Goal: Navigation & Orientation: Understand site structure

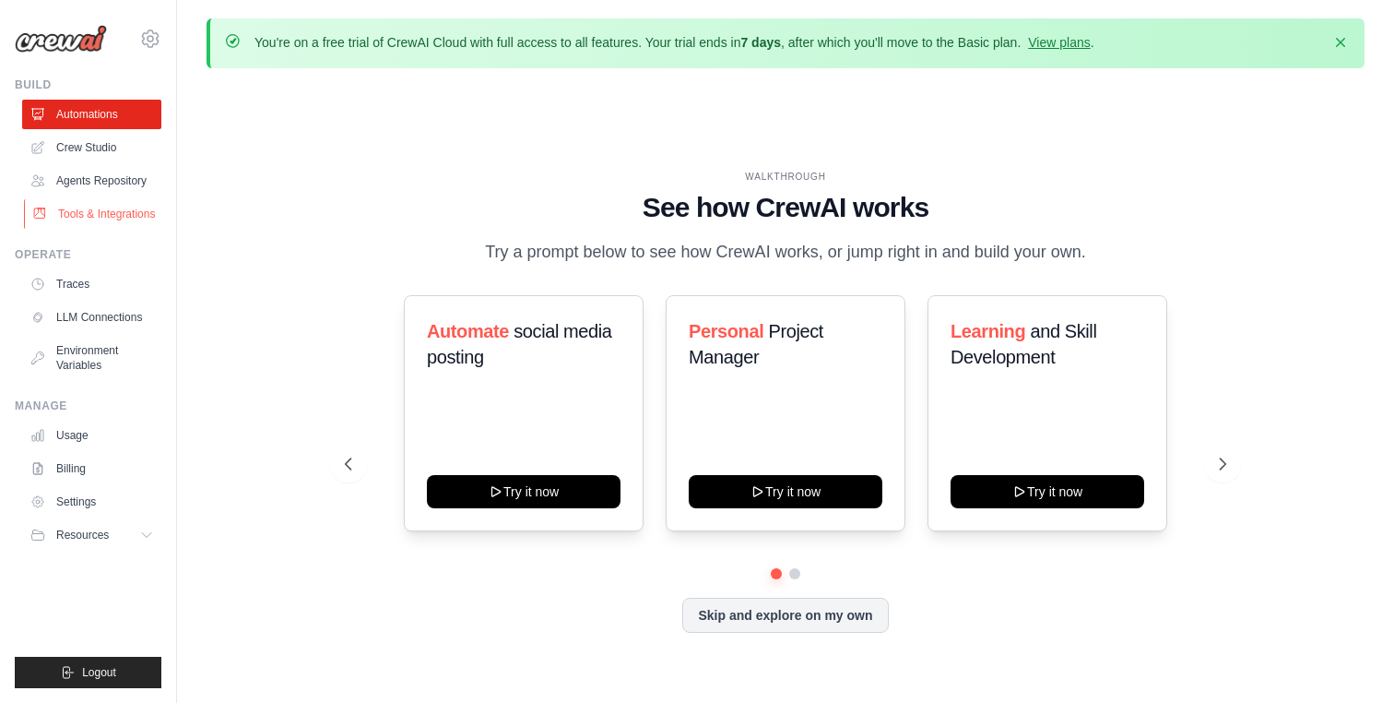
click at [102, 212] on link "Tools & Integrations" at bounding box center [93, 214] width 139 height 30
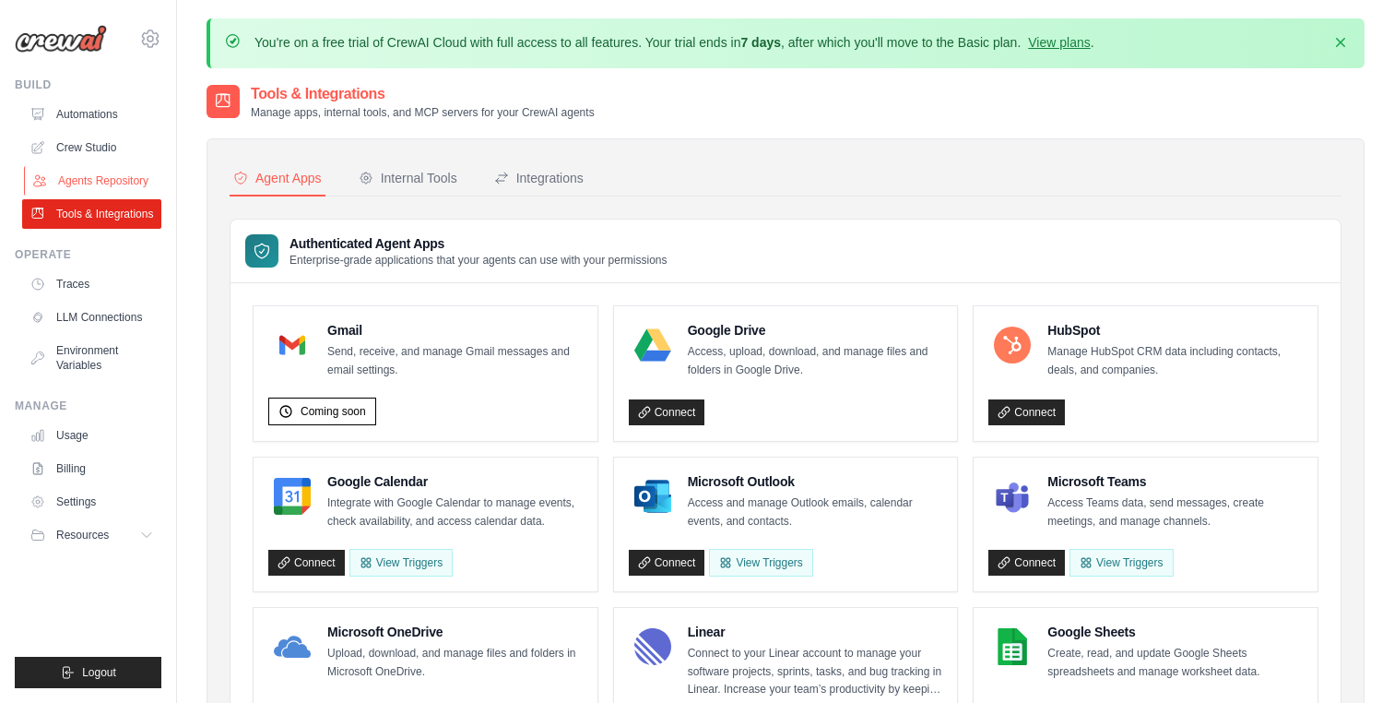
click at [84, 182] on link "Agents Repository" at bounding box center [93, 181] width 139 height 30
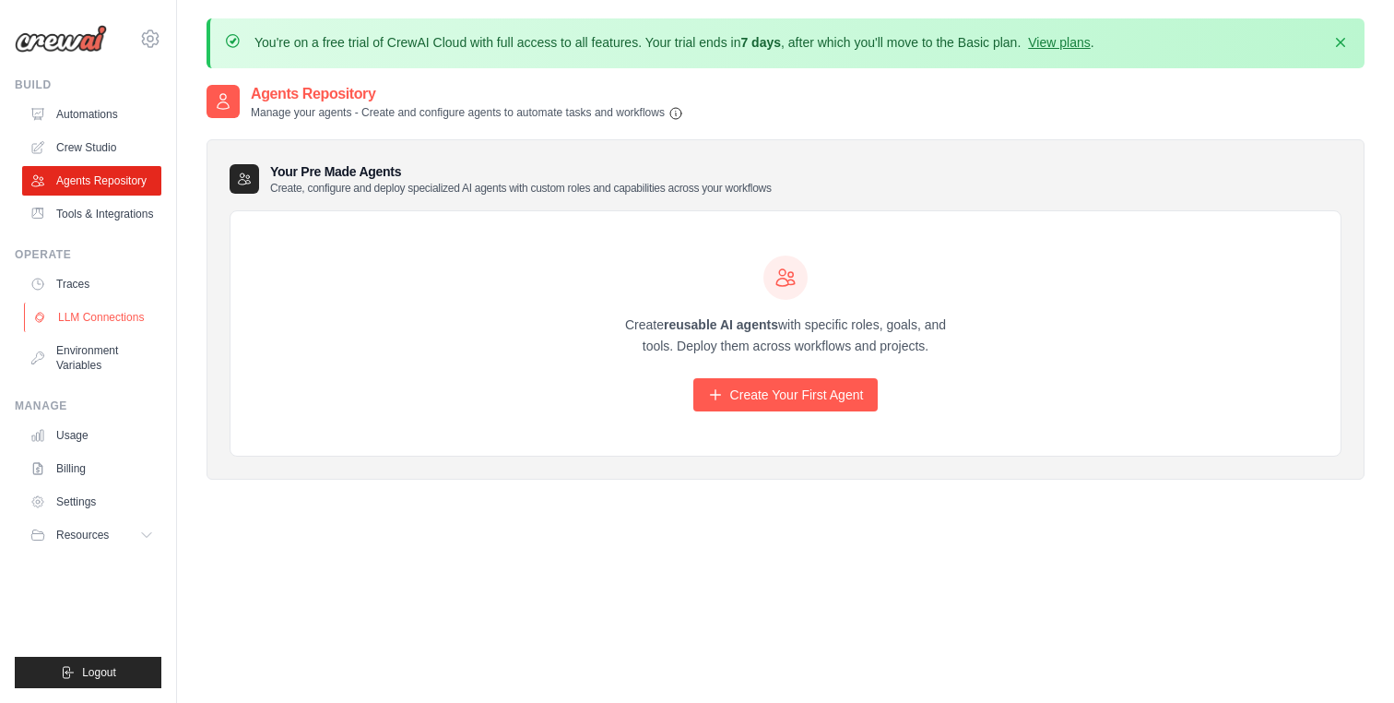
click at [82, 314] on link "LLM Connections" at bounding box center [93, 317] width 139 height 30
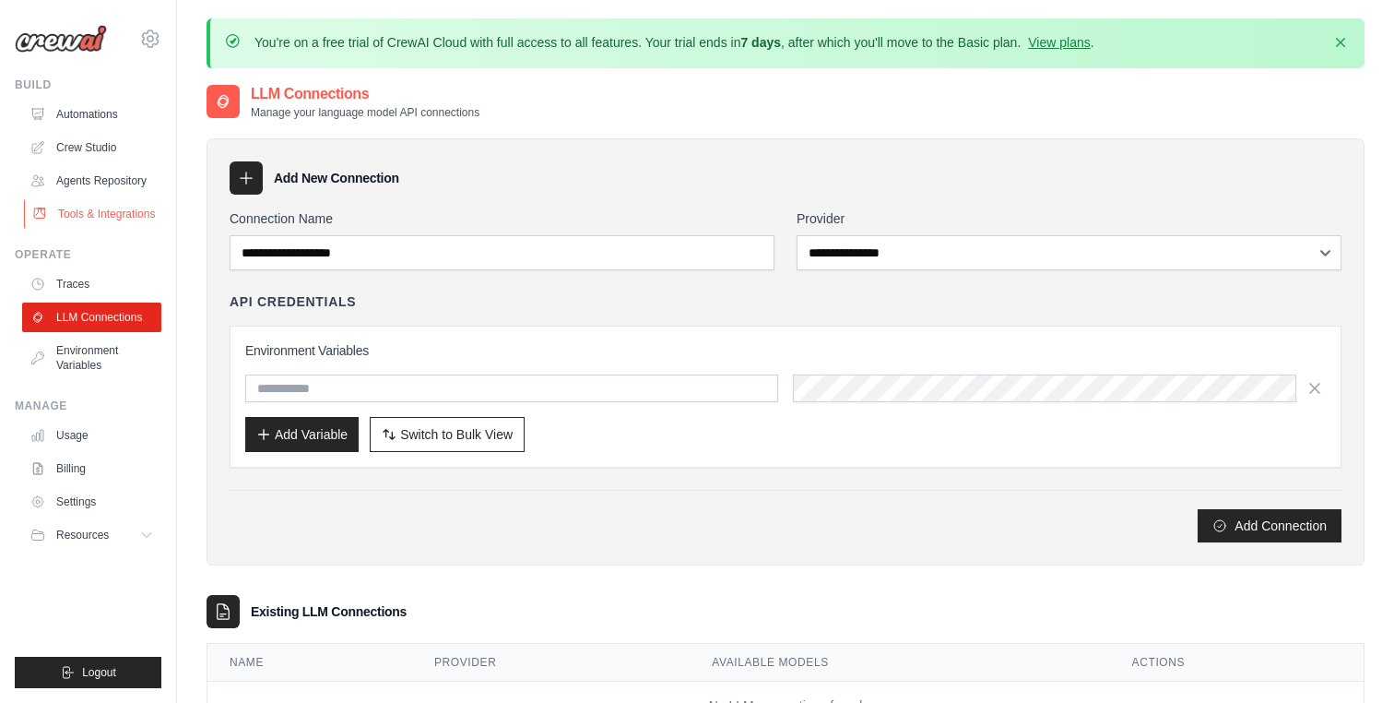
click at [81, 211] on link "Tools & Integrations" at bounding box center [93, 214] width 139 height 30
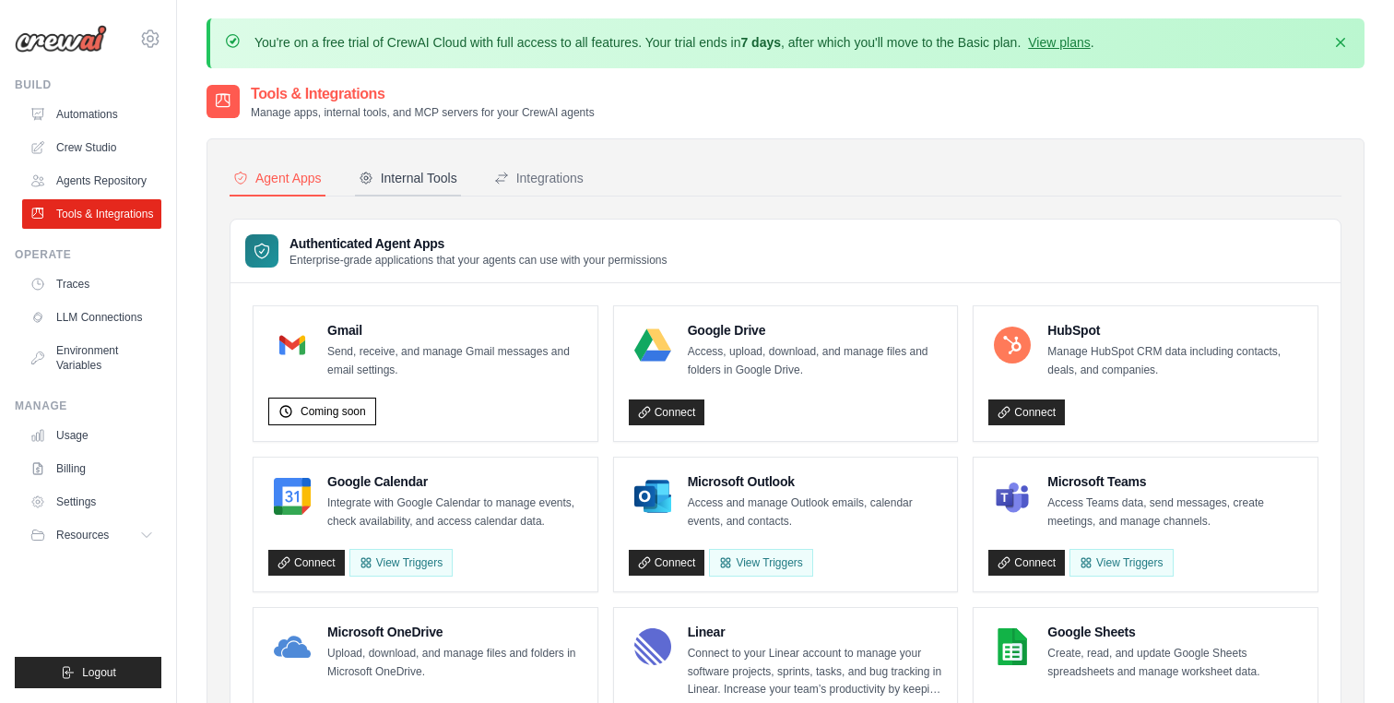
click at [424, 174] on div "Internal Tools" at bounding box center [408, 178] width 99 height 18
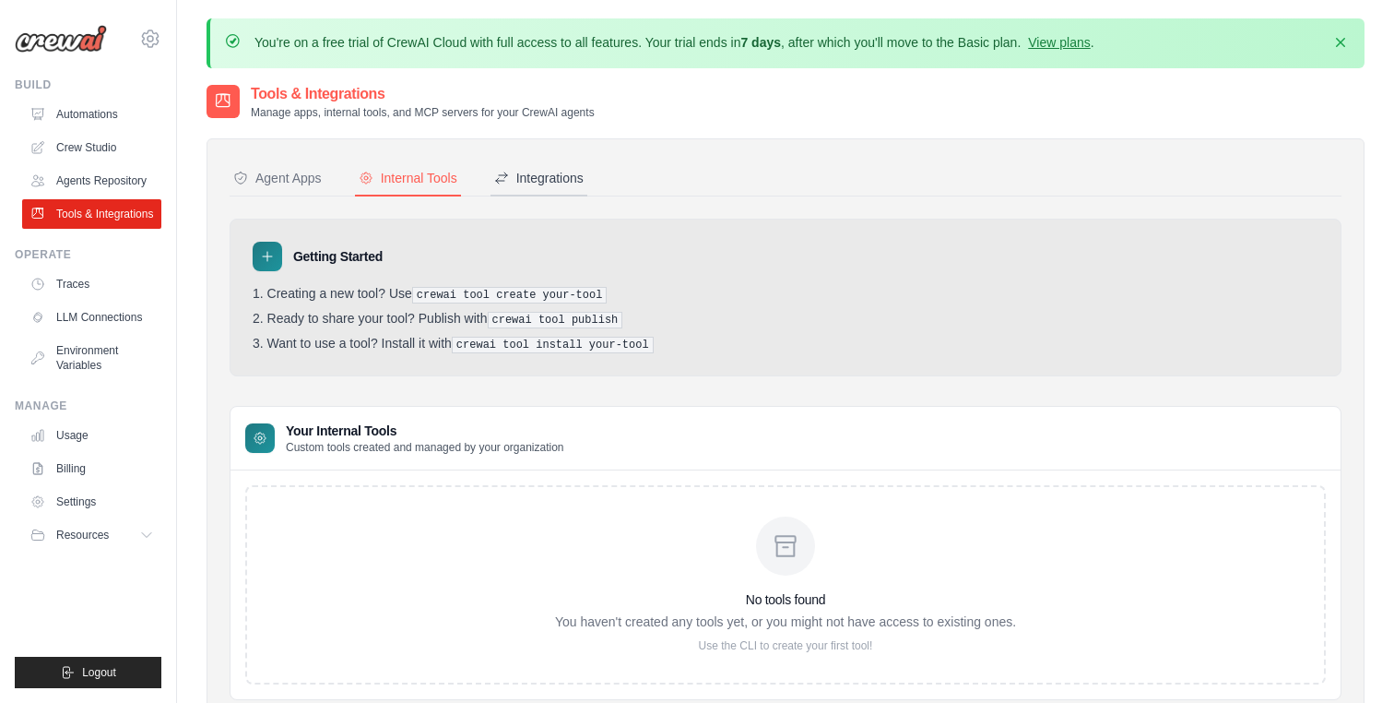
click at [549, 170] on div "Integrations" at bounding box center [538, 178] width 89 height 18
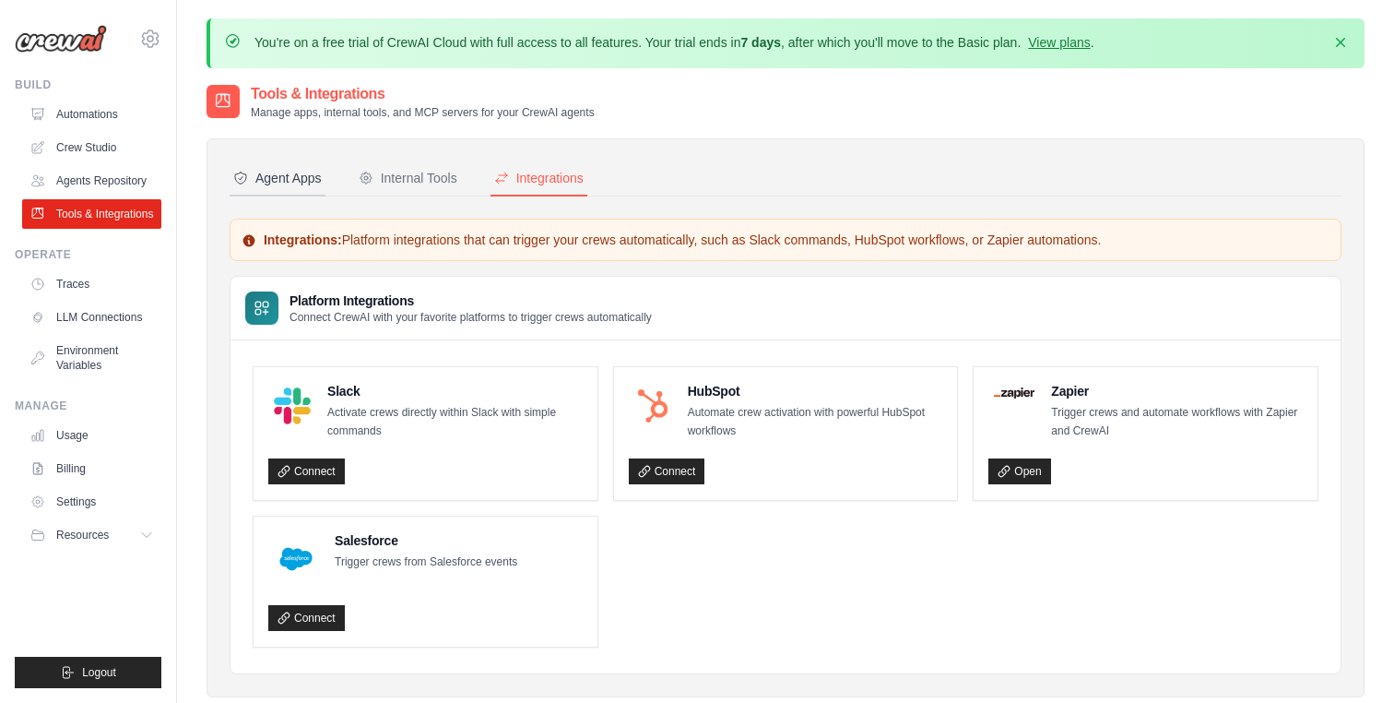
click at [276, 176] on div "Agent Apps" at bounding box center [277, 178] width 89 height 18
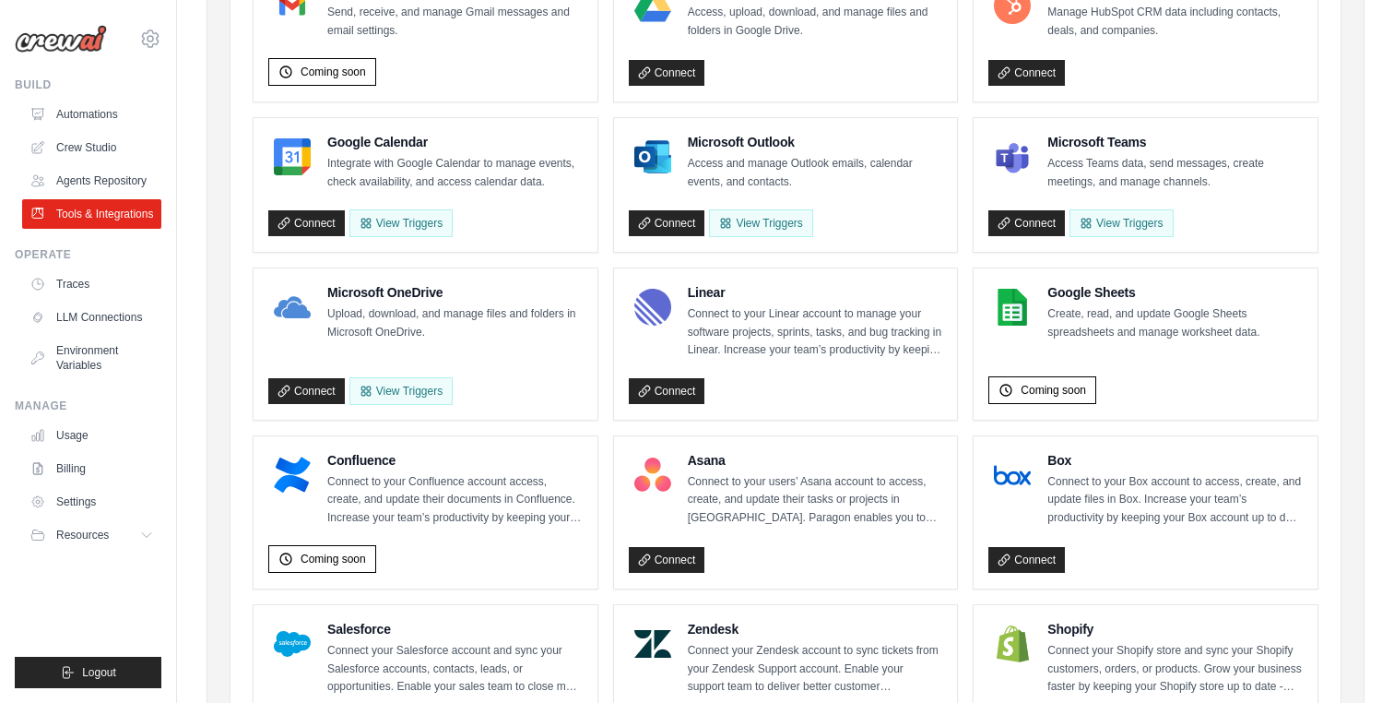
scroll to position [337, 0]
